Goal: Find contact information: Find contact information

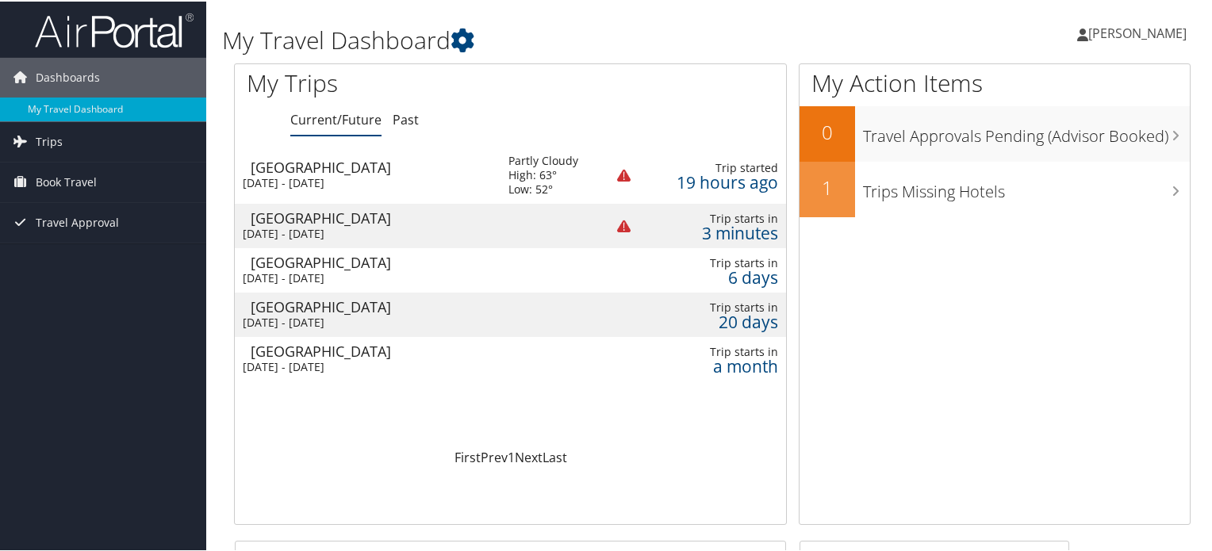
click at [364, 270] on div "[DATE] - [DATE]" at bounding box center [364, 277] width 242 height 14
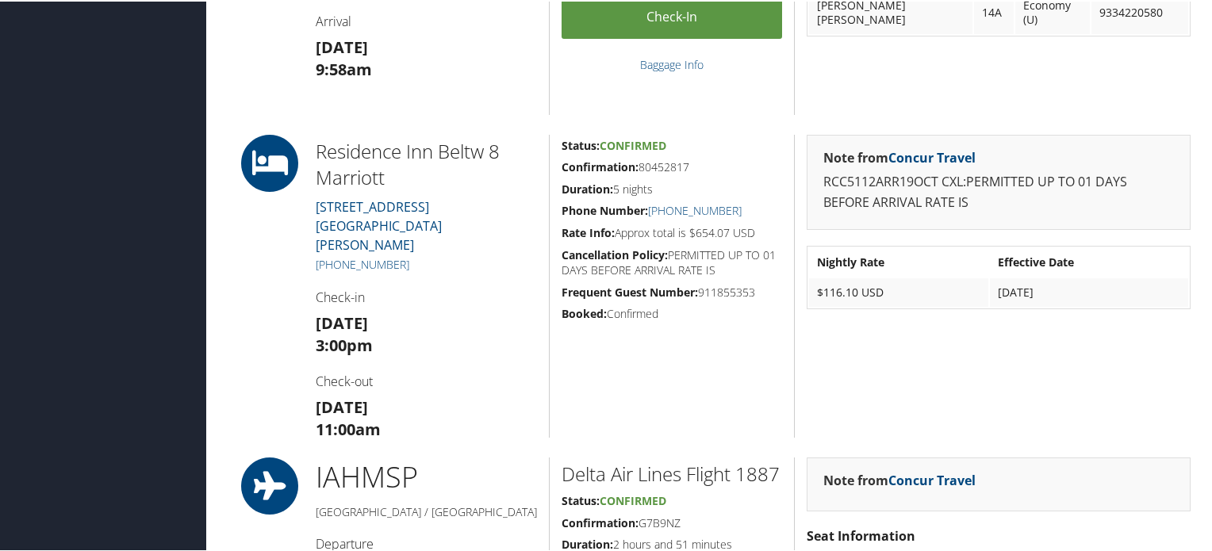
scroll to position [952, 0]
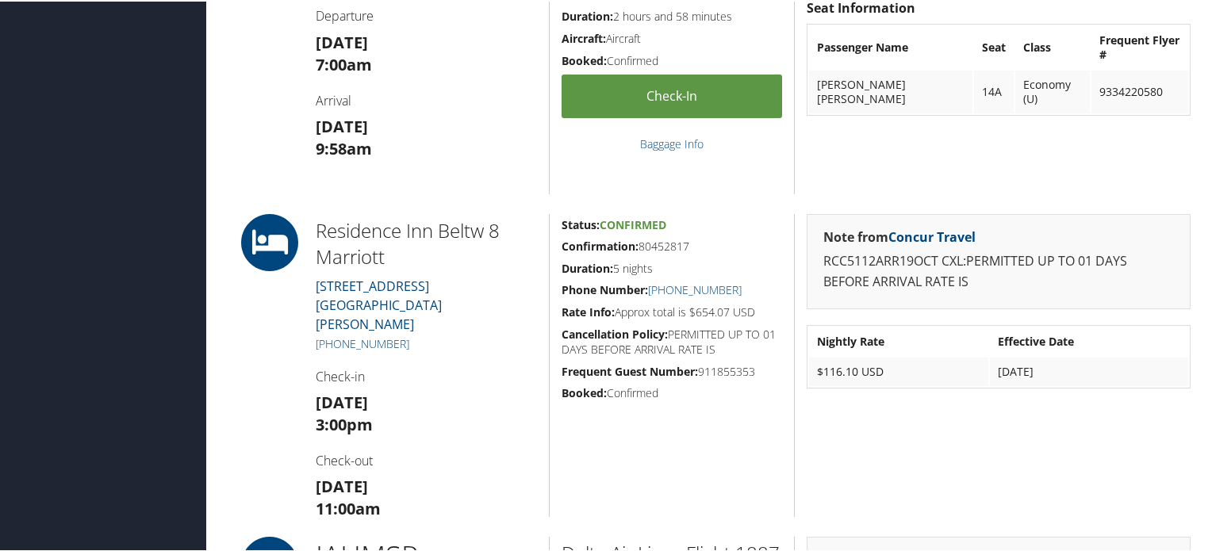
drag, startPoint x: 235, startPoint y: 198, endPoint x: 1106, endPoint y: 374, distance: 888.5
click at [1106, 374] on div "85952016 Sioux Falls, SD Houston, TX Sun 19 Oct 2025 - Fri 24 Oct 2025 D29107 A…" at bounding box center [712, 463] width 980 height 2730
copy div "Residence Inn Beltw 8 Marriott 10421 CLAY RD Houston TX 77041 US Harris +1 (281…"
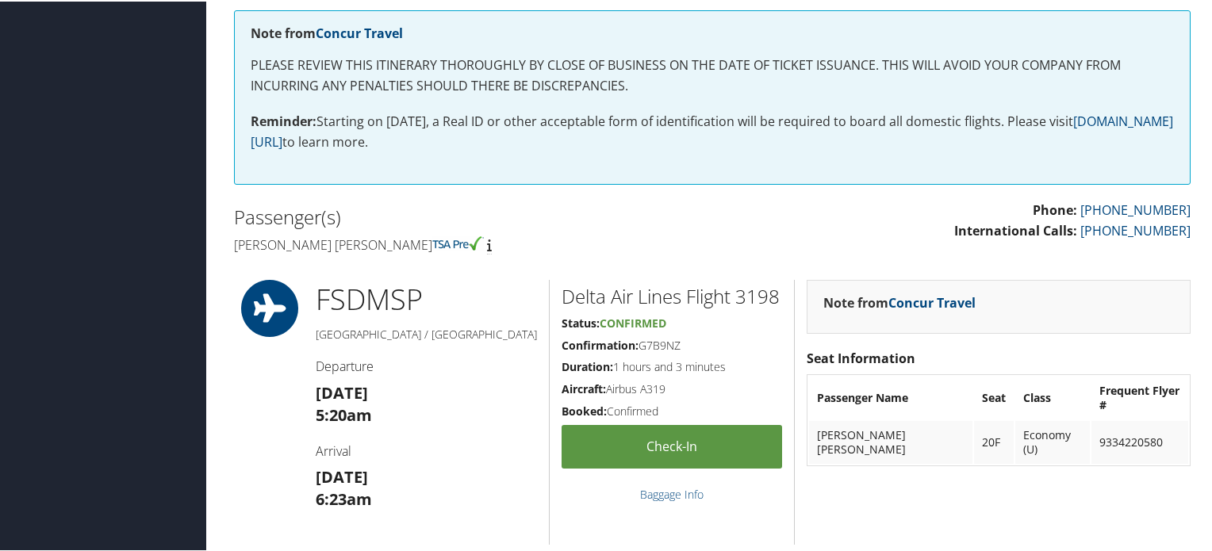
scroll to position [0, 0]
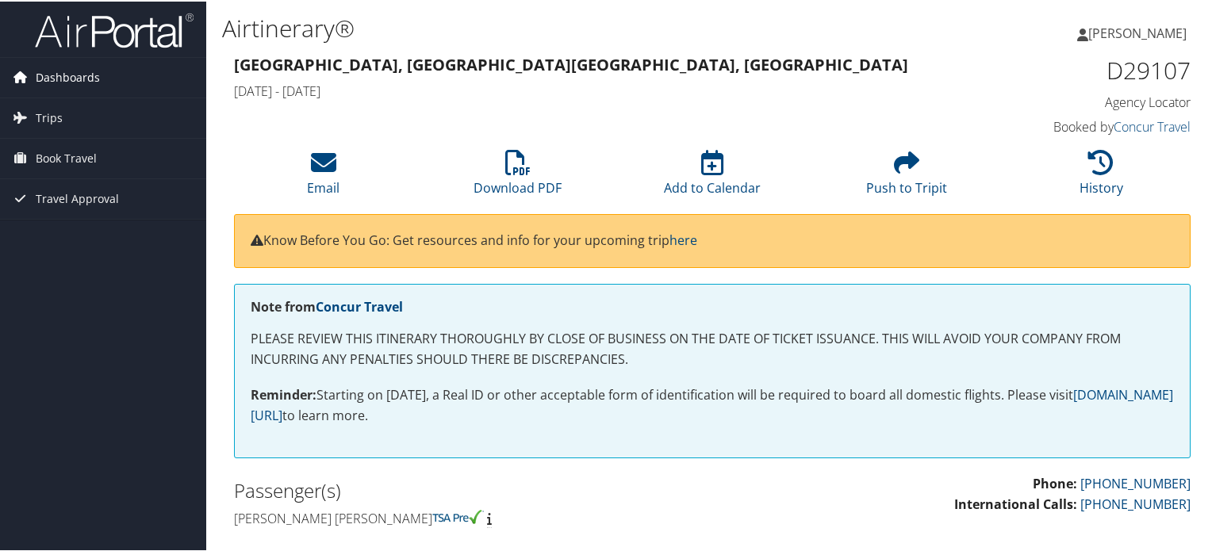
click at [72, 79] on span "Dashboards" at bounding box center [68, 76] width 64 height 40
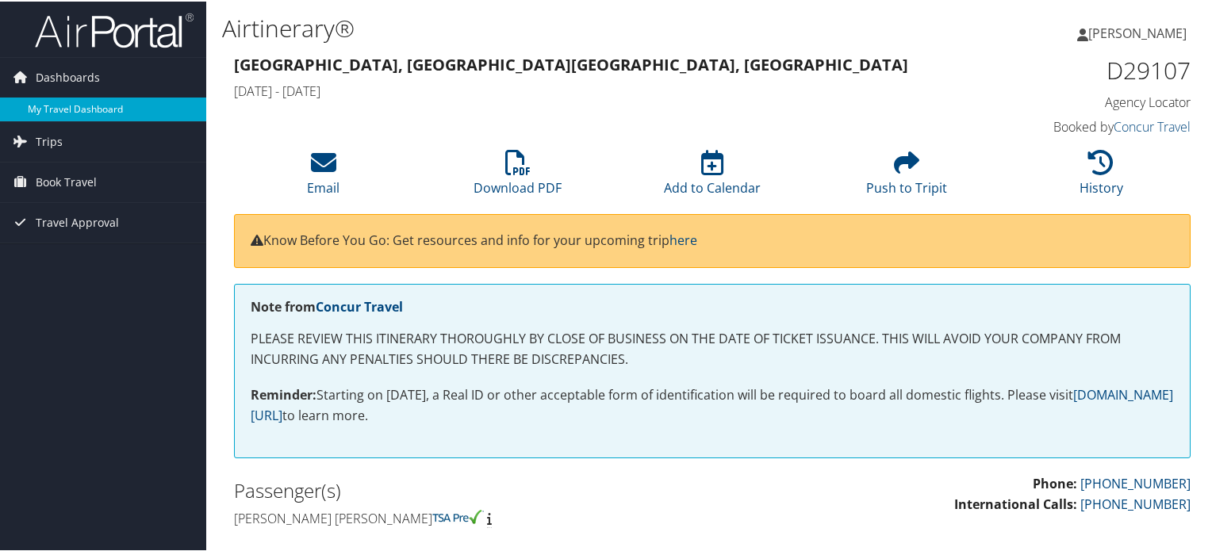
click at [100, 101] on link "My Travel Dashboard" at bounding box center [103, 108] width 206 height 24
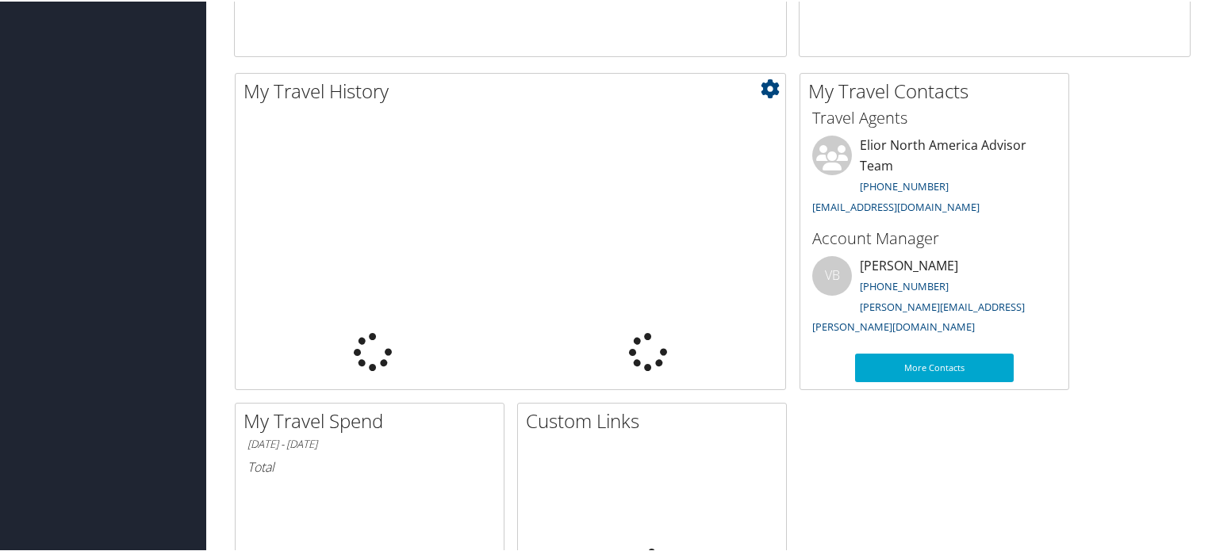
scroll to position [476, 0]
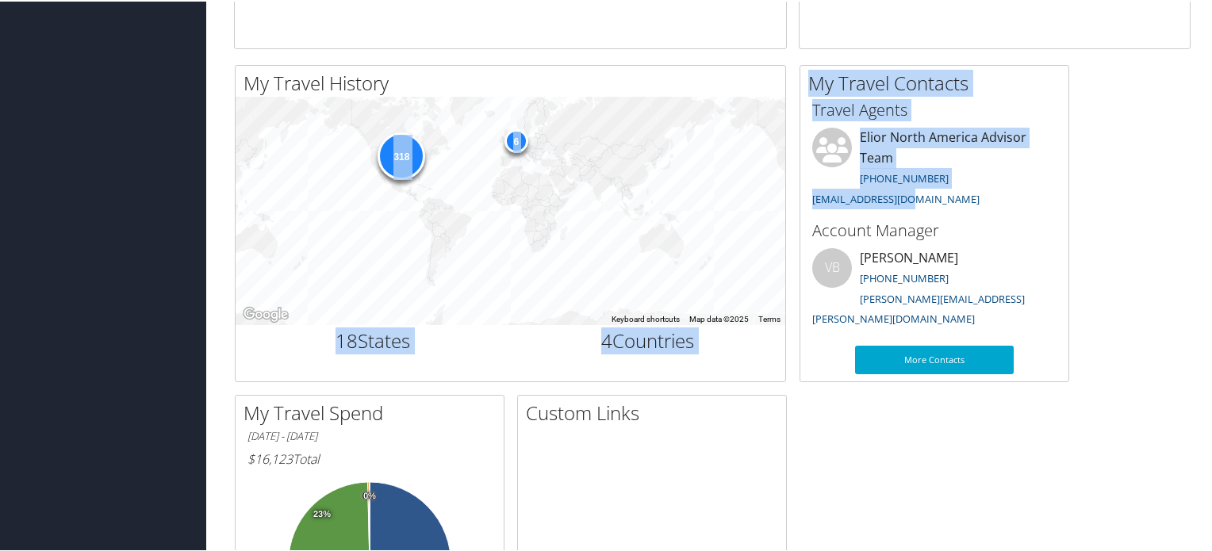
drag, startPoint x: 918, startPoint y: 195, endPoint x: 792, endPoint y: 195, distance: 125.3
click at [792, 195] on div "My Travel History Small Medium Large ← Move left → Move right ↑ Move up ↓ Move …" at bounding box center [712, 386] width 980 height 647
click at [899, 206] on li "Elior North America Advisor Team [PHONE_NUMBER] [EMAIL_ADDRESS][DOMAIN_NAME]" at bounding box center [934, 168] width 260 height 85
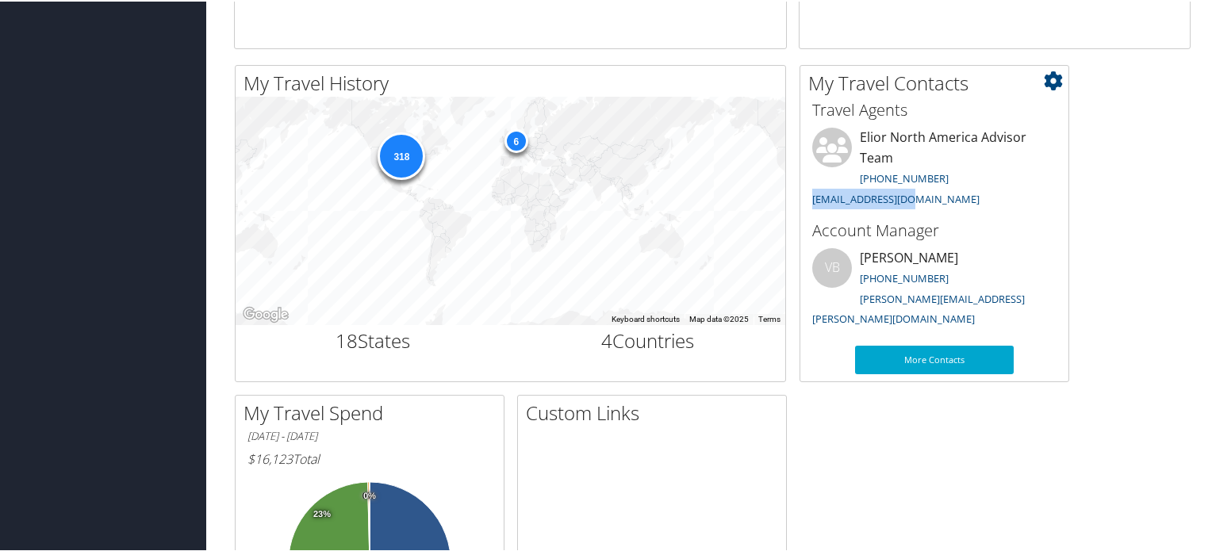
drag, startPoint x: 907, startPoint y: 198, endPoint x: 811, endPoint y: 201, distance: 96.1
click at [811, 201] on li "Elior North America Advisor Team [PHONE_NUMBER] [EMAIL_ADDRESS][DOMAIN_NAME]" at bounding box center [934, 168] width 260 height 85
copy link "[EMAIL_ADDRESS][DOMAIN_NAME]"
